Goal: Information Seeking & Learning: Check status

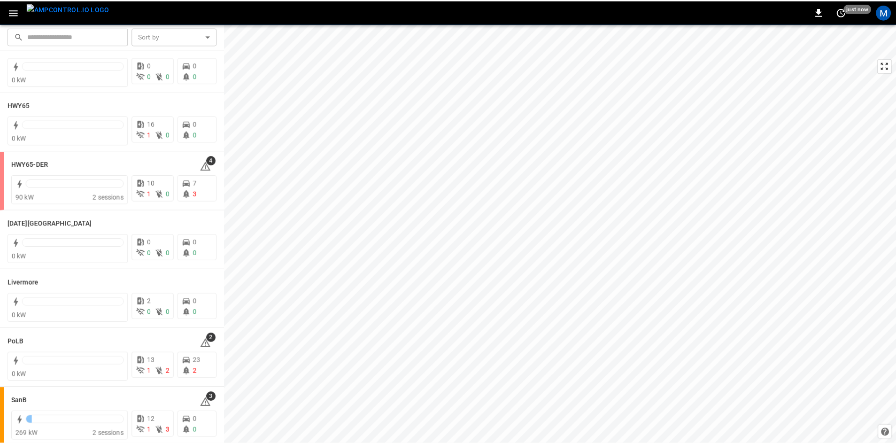
scroll to position [47, 0]
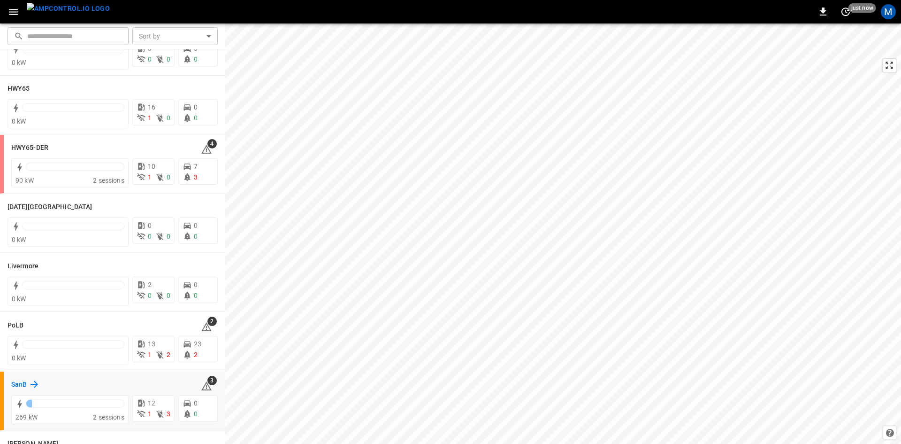
click at [24, 387] on h6 "SanB" at bounding box center [18, 384] width 15 height 10
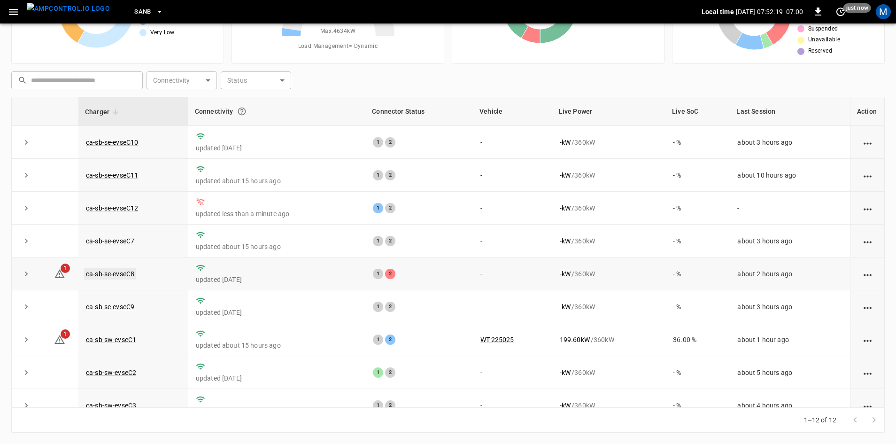
click at [126, 276] on link "ca-sb-se-evseC8" at bounding box center [110, 273] width 52 height 11
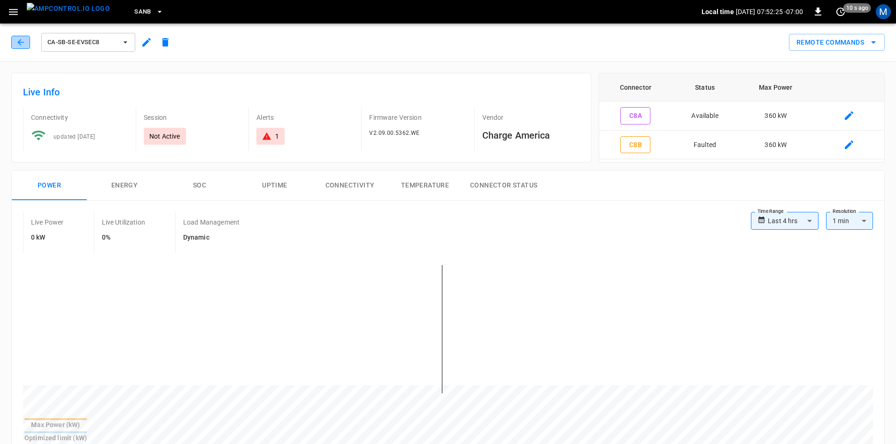
click at [25, 45] on icon "button" at bounding box center [20, 42] width 9 height 9
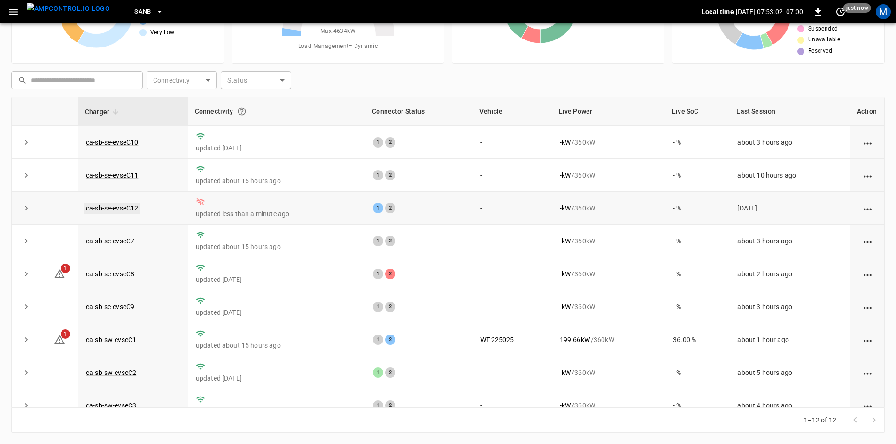
click at [125, 212] on link "ca-sb-se-evseC12" at bounding box center [112, 207] width 56 height 11
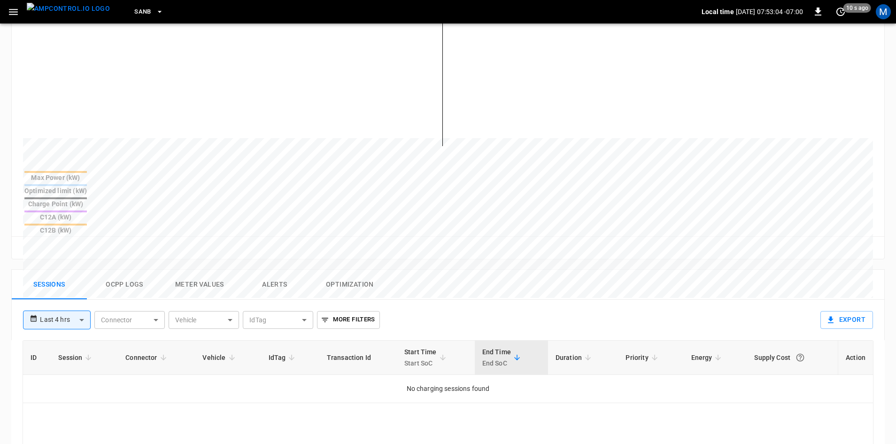
scroll to position [282, 0]
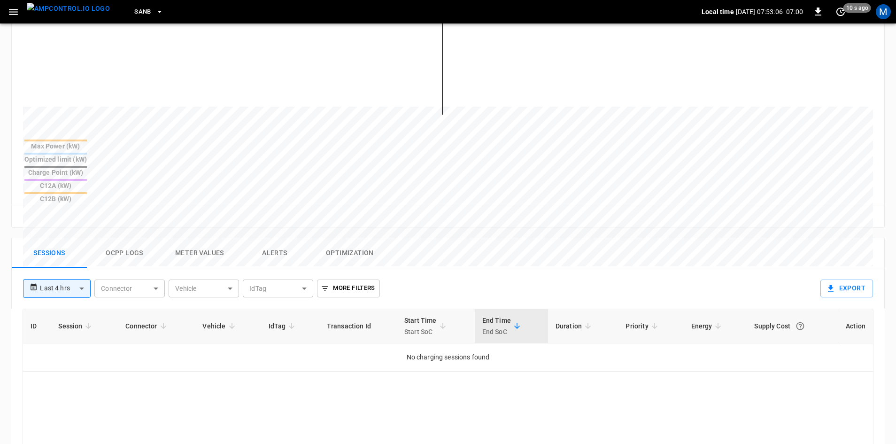
click at [72, 243] on body "**********" at bounding box center [448, 186] width 896 height 937
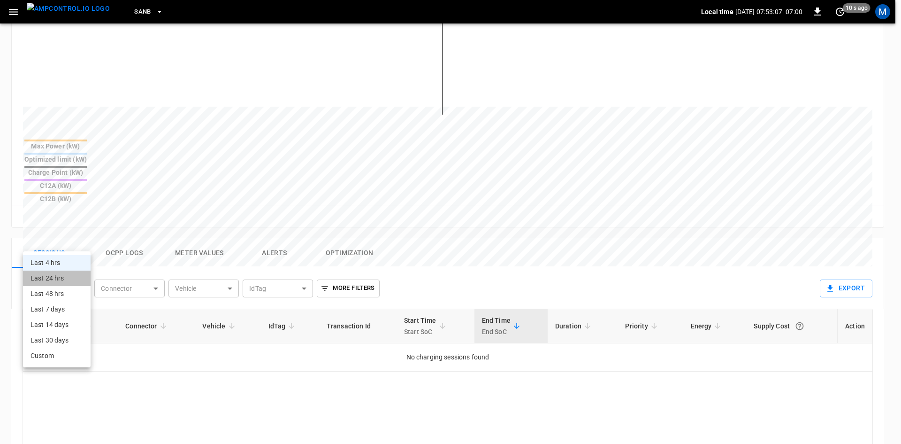
click at [65, 280] on li "Last 24 hrs" at bounding box center [57, 277] width 68 height 15
type input "**********"
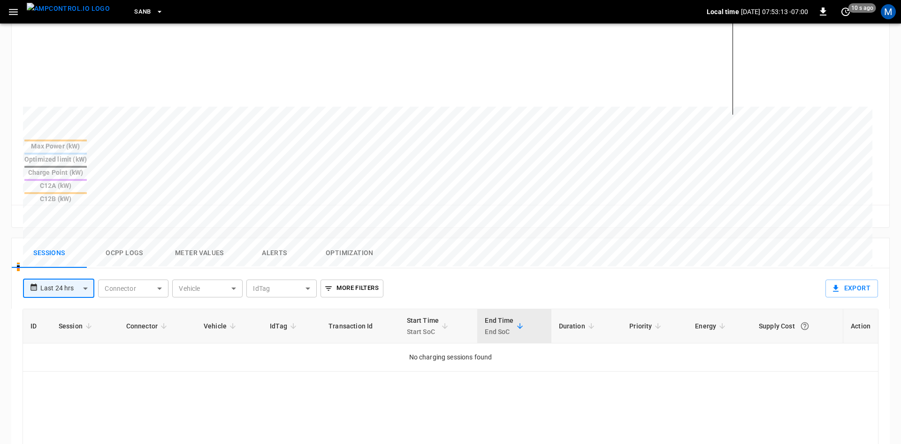
click at [76, 247] on body "**********" at bounding box center [450, 186] width 901 height 937
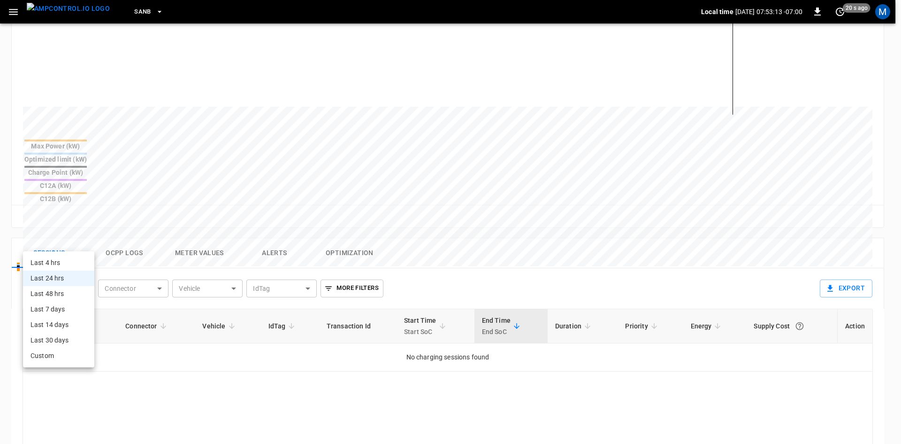
click at [67, 264] on li "Last 4 hrs" at bounding box center [58, 262] width 71 height 15
type input "**********"
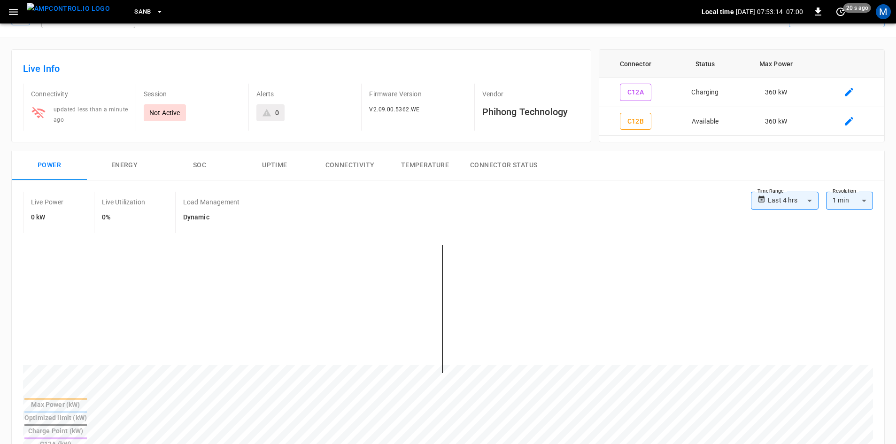
scroll to position [0, 0]
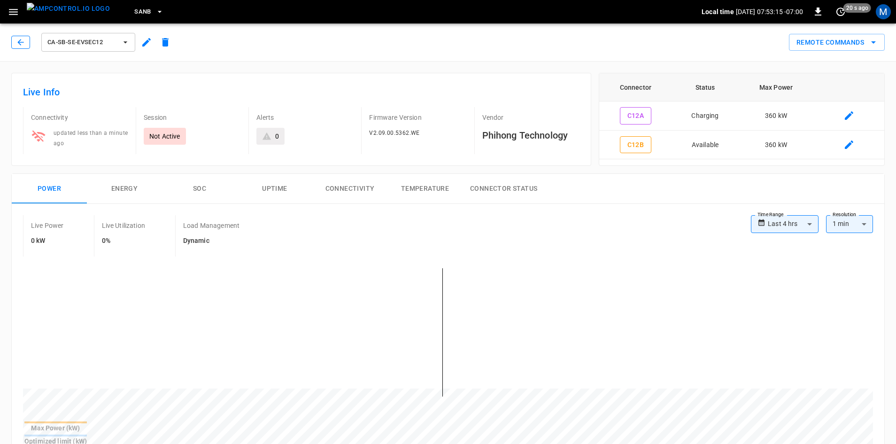
click at [21, 43] on icon "button" at bounding box center [20, 42] width 9 height 9
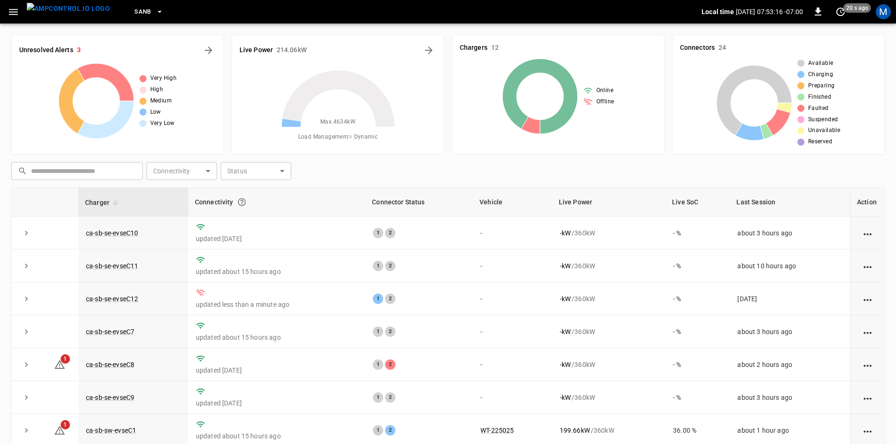
scroll to position [91, 0]
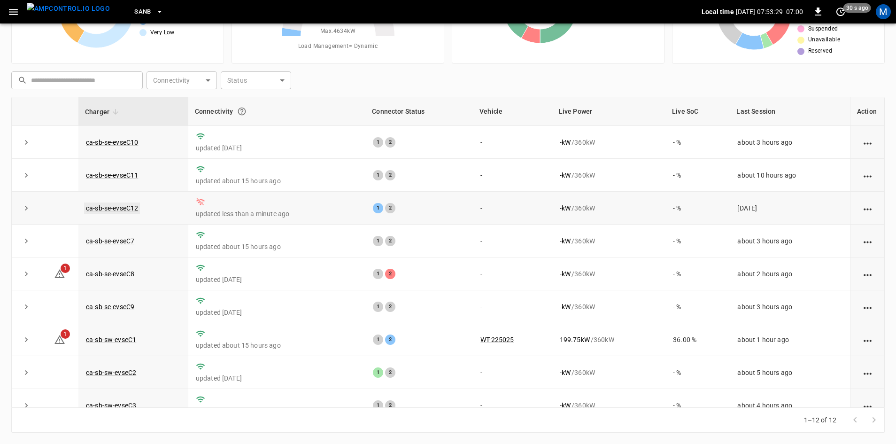
click at [134, 208] on link "ca-sb-se-evseC12" at bounding box center [112, 207] width 56 height 11
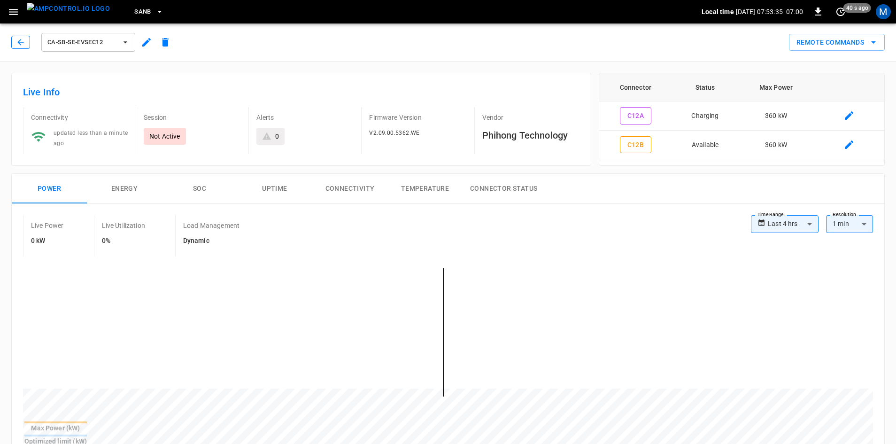
click at [21, 42] on icon "button" at bounding box center [20, 42] width 9 height 9
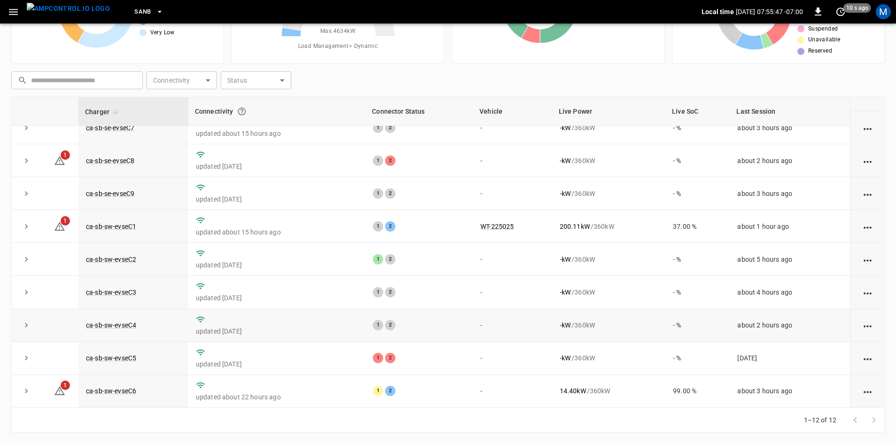
scroll to position [119, 0]
click at [131, 254] on link "ca-sb-sw-evseC2" at bounding box center [111, 259] width 54 height 11
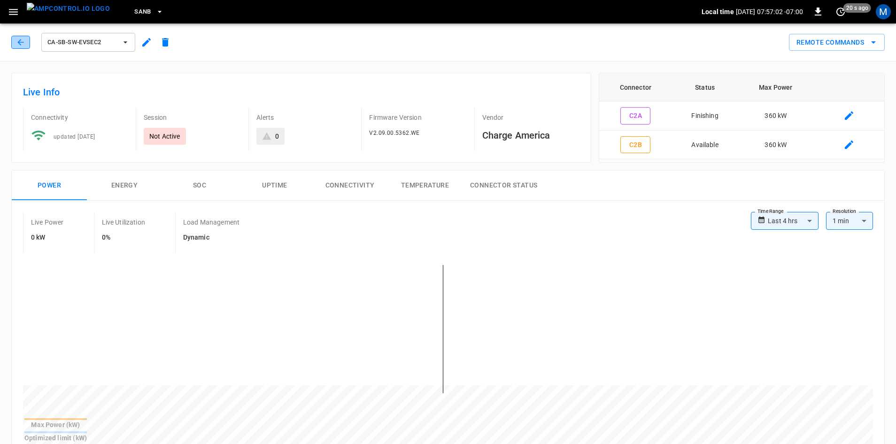
click at [13, 44] on button "button" at bounding box center [20, 42] width 19 height 13
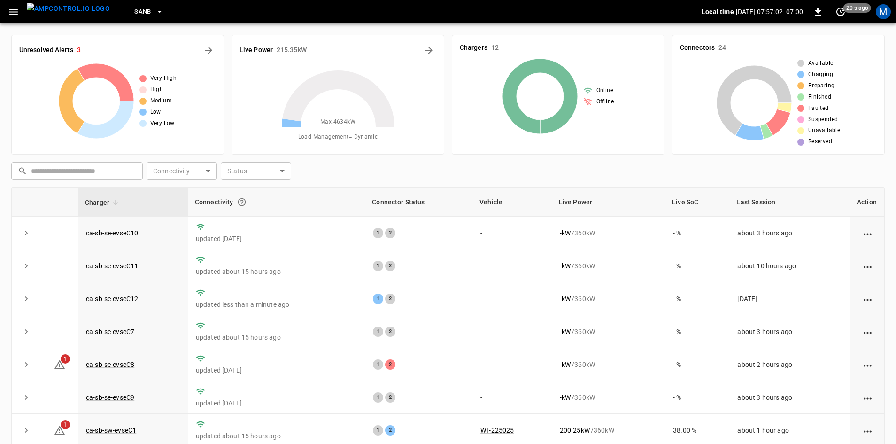
scroll to position [91, 0]
